Goal: Task Accomplishment & Management: Manage account settings

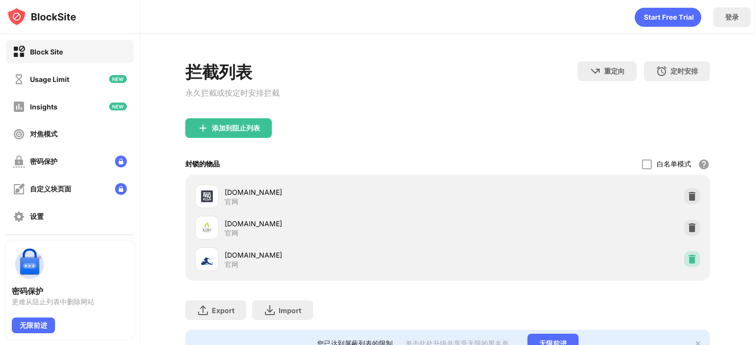
click at [687, 259] on img at bounding box center [692, 259] width 10 height 10
